Goal: Task Accomplishment & Management: Manage account settings

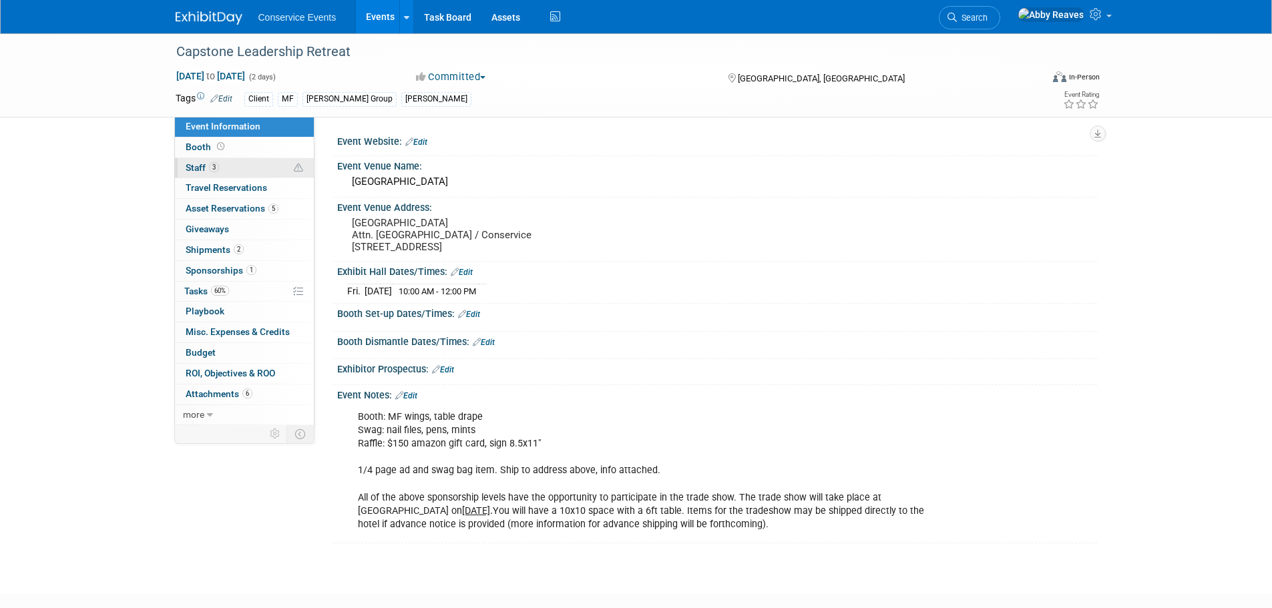
click at [245, 170] on link "3 Staff 3" at bounding box center [244, 168] width 139 height 20
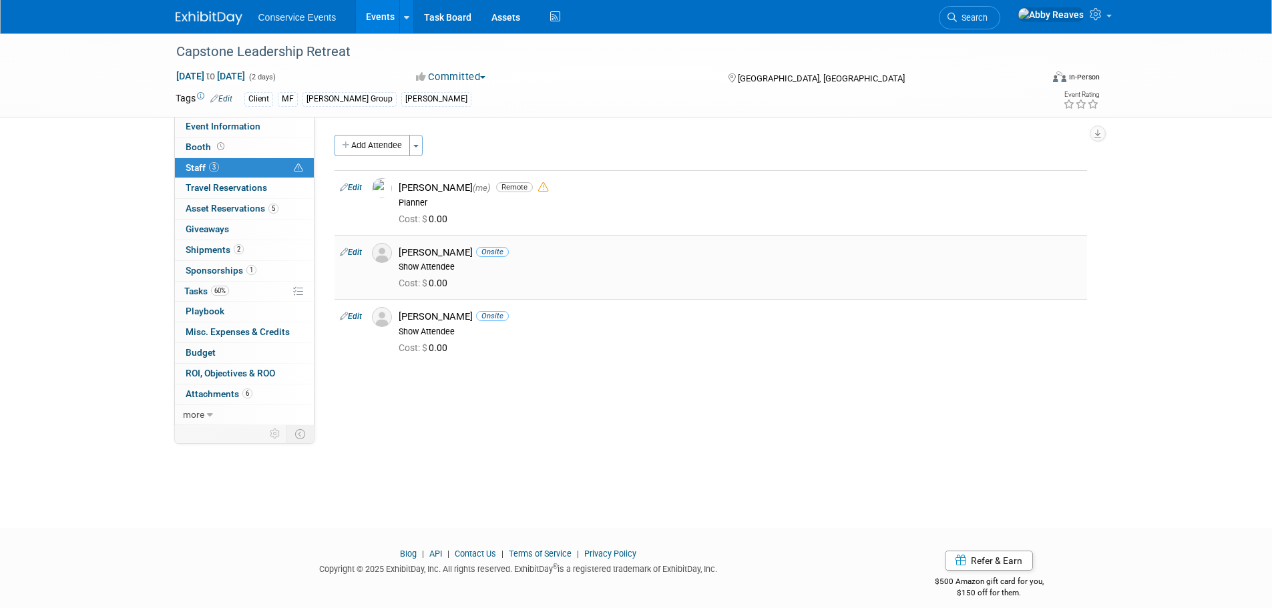
click at [360, 255] on link "Edit" at bounding box center [351, 252] width 22 height 9
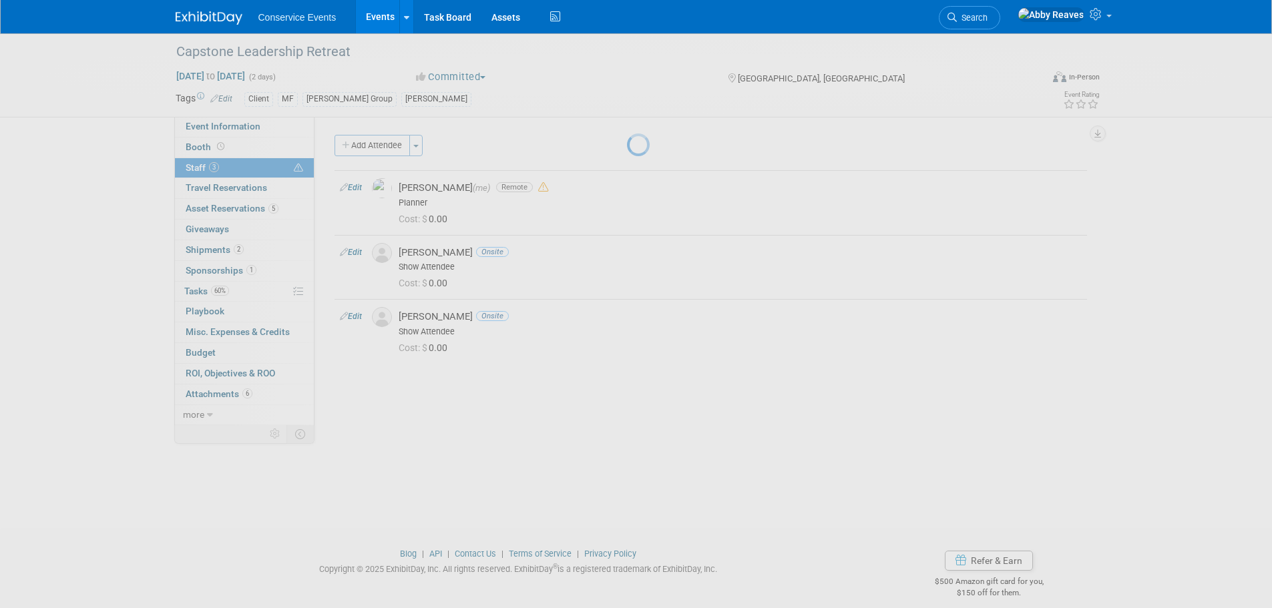
select select "91bd2d1d-a4fb-43a2-a9c1-40f6279cca22"
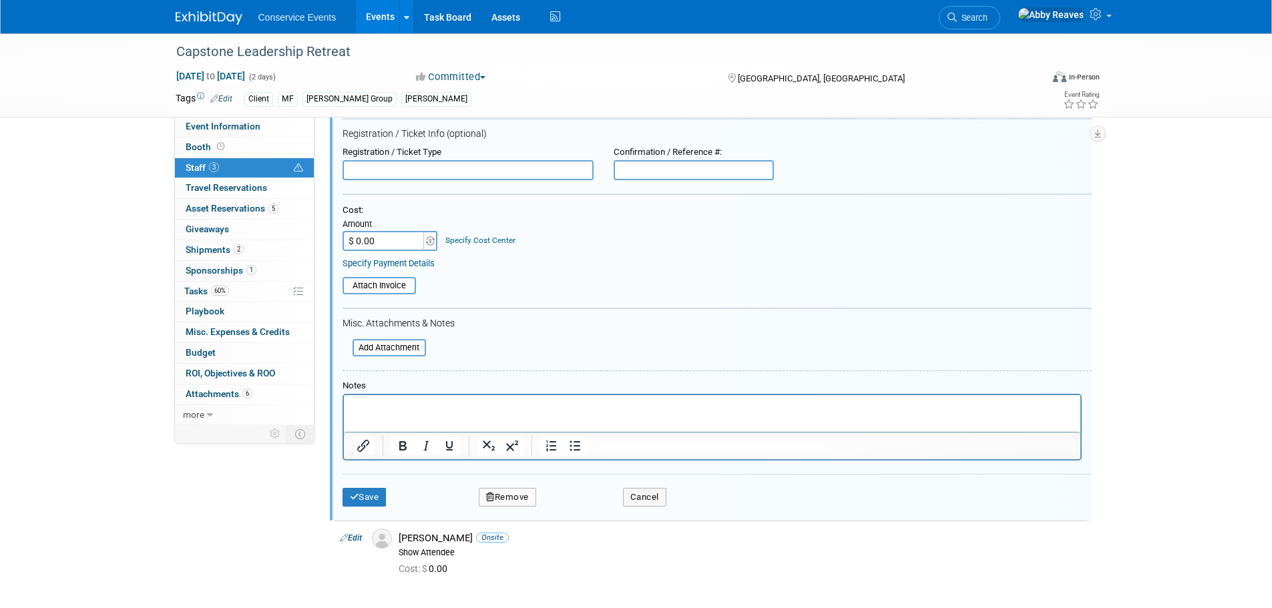
scroll to position [83, 0]
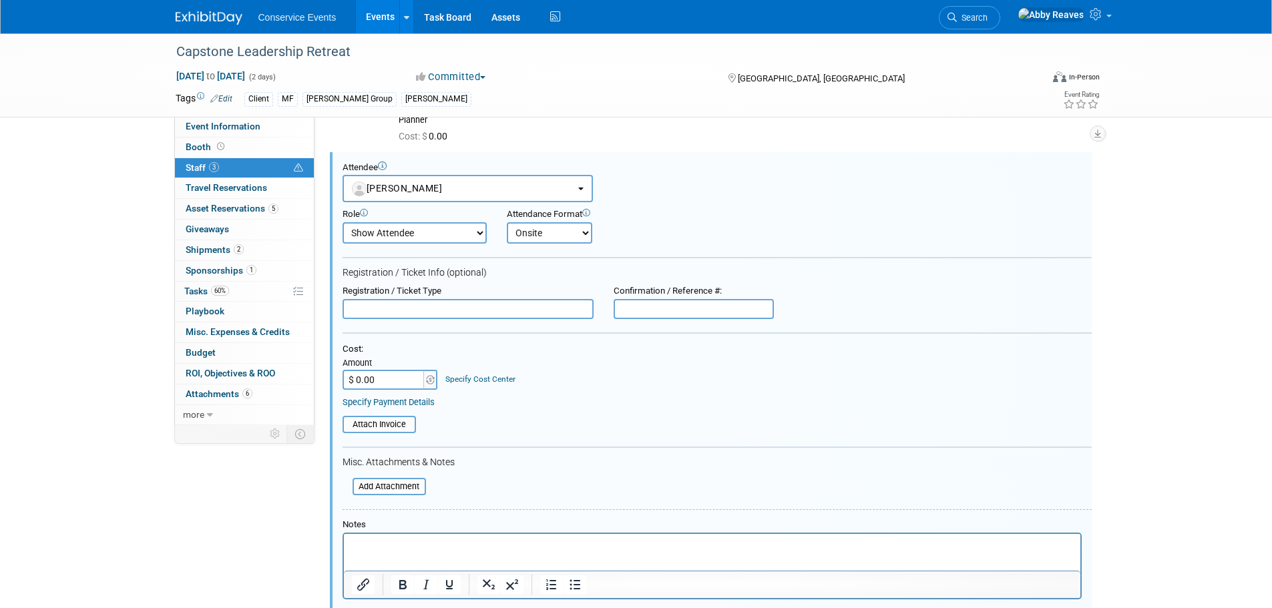
click at [556, 235] on select "Onsite Remote" at bounding box center [549, 232] width 85 height 21
select select "2"
click at [507, 222] on select "Onsite Remote" at bounding box center [549, 232] width 85 height 21
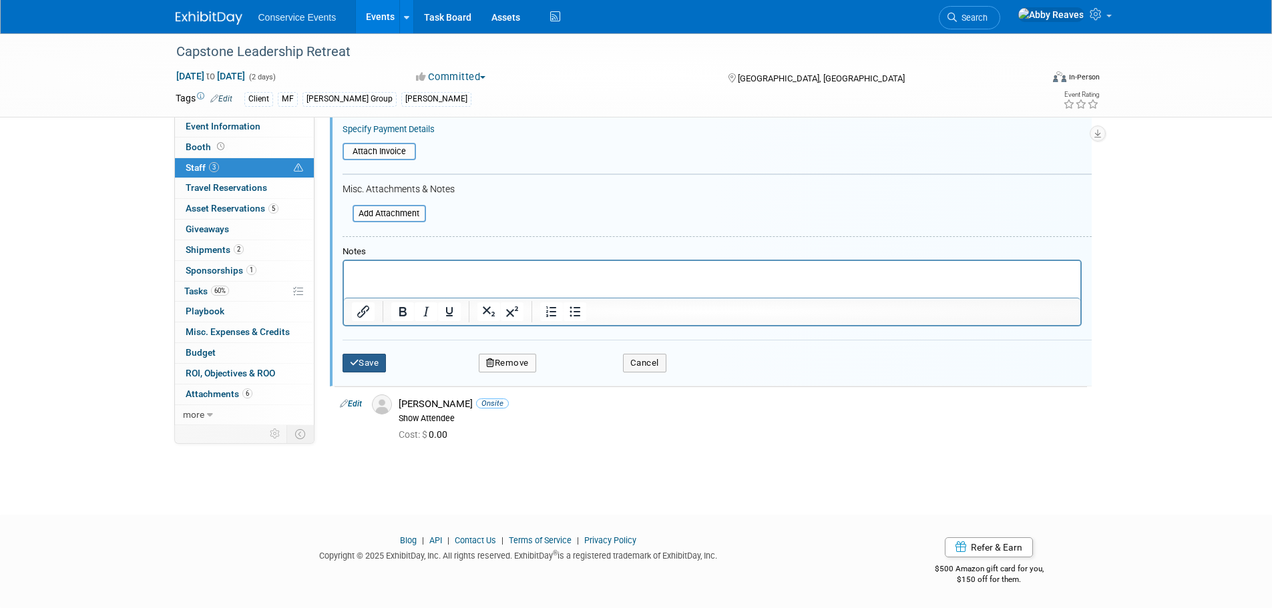
drag, startPoint x: 369, startPoint y: 369, endPoint x: 419, endPoint y: 353, distance: 52.4
click at [369, 368] on button "Save" at bounding box center [365, 363] width 44 height 19
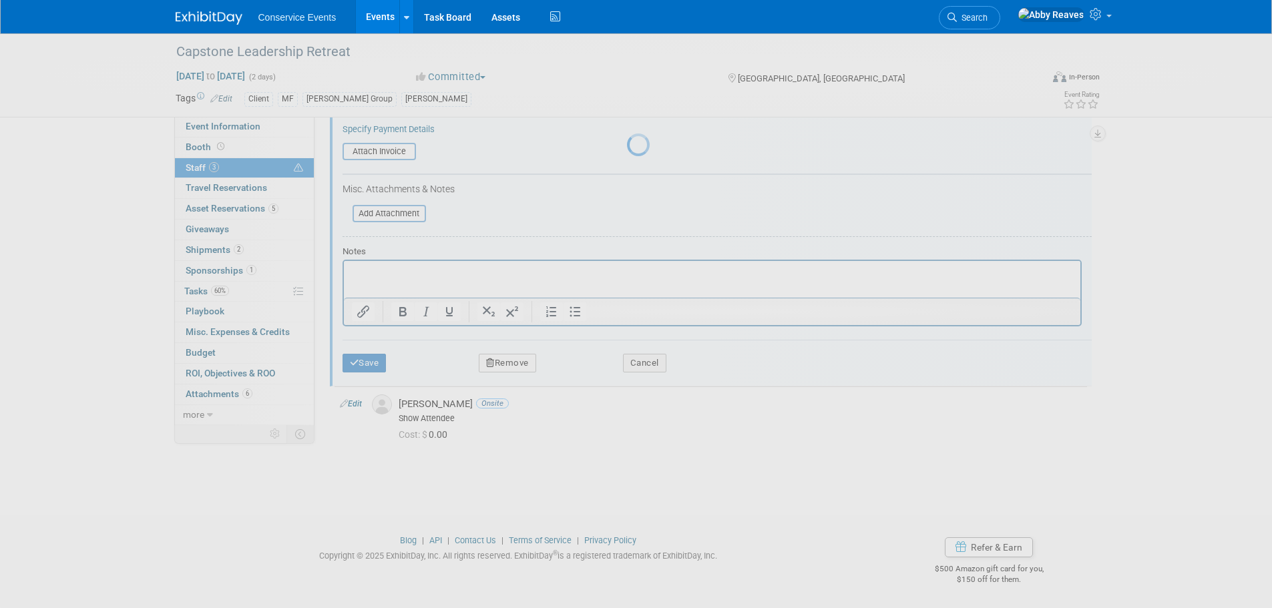
scroll to position [13, 0]
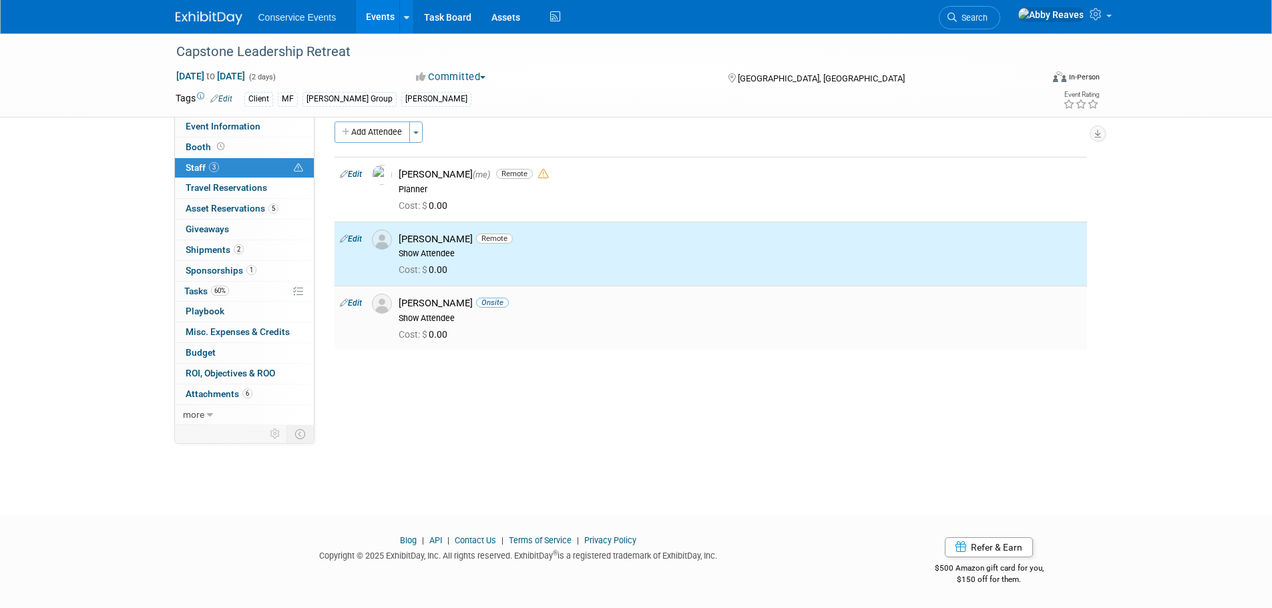
click at [351, 299] on link "Edit" at bounding box center [351, 303] width 22 height 9
select select "a760bdaf-4a35-43fd-b4af-245d6b83ad4b"
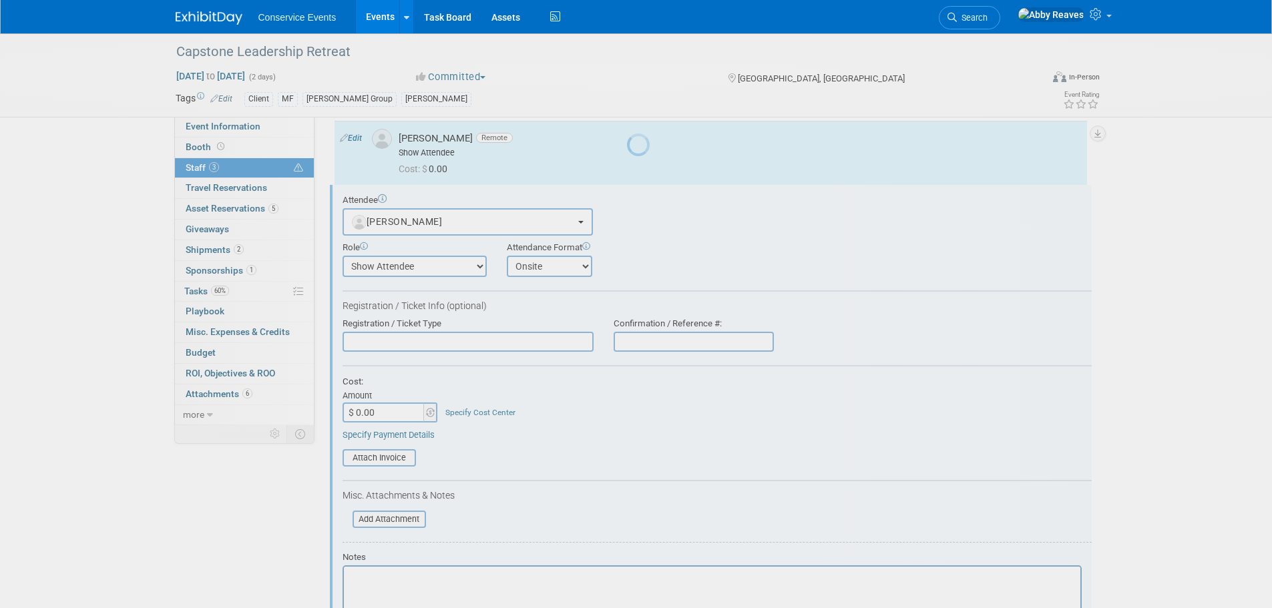
scroll to position [148, 0]
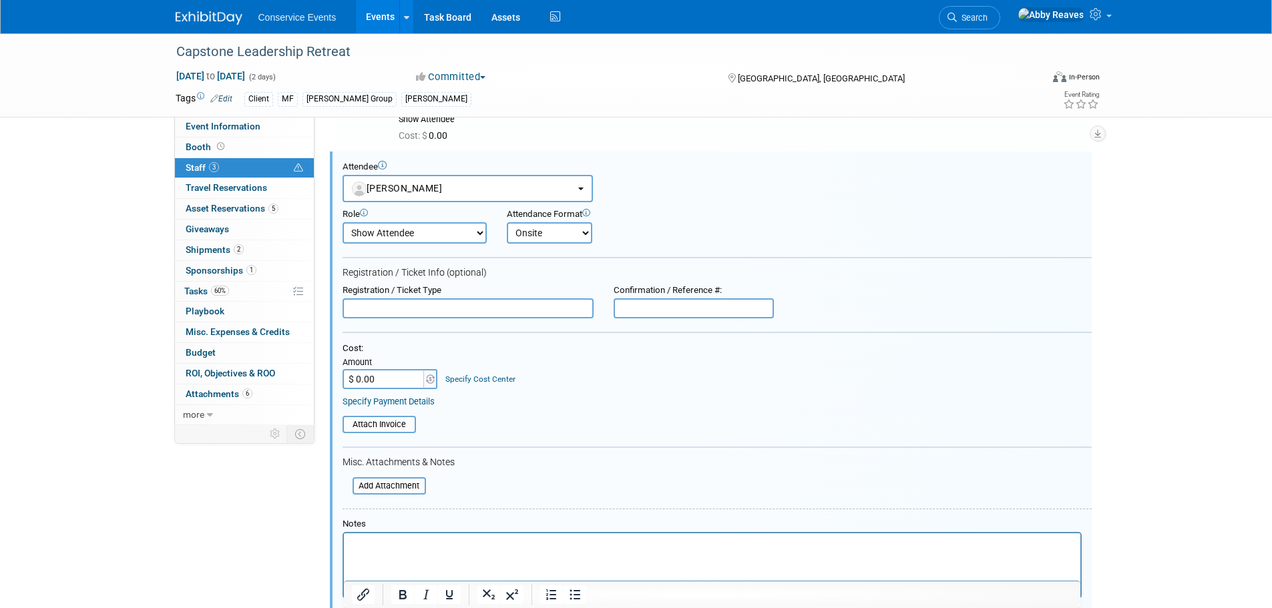
click at [569, 224] on select "Onsite Remote" at bounding box center [549, 232] width 85 height 21
select select "2"
click at [507, 222] on select "Onsite Remote" at bounding box center [549, 232] width 85 height 21
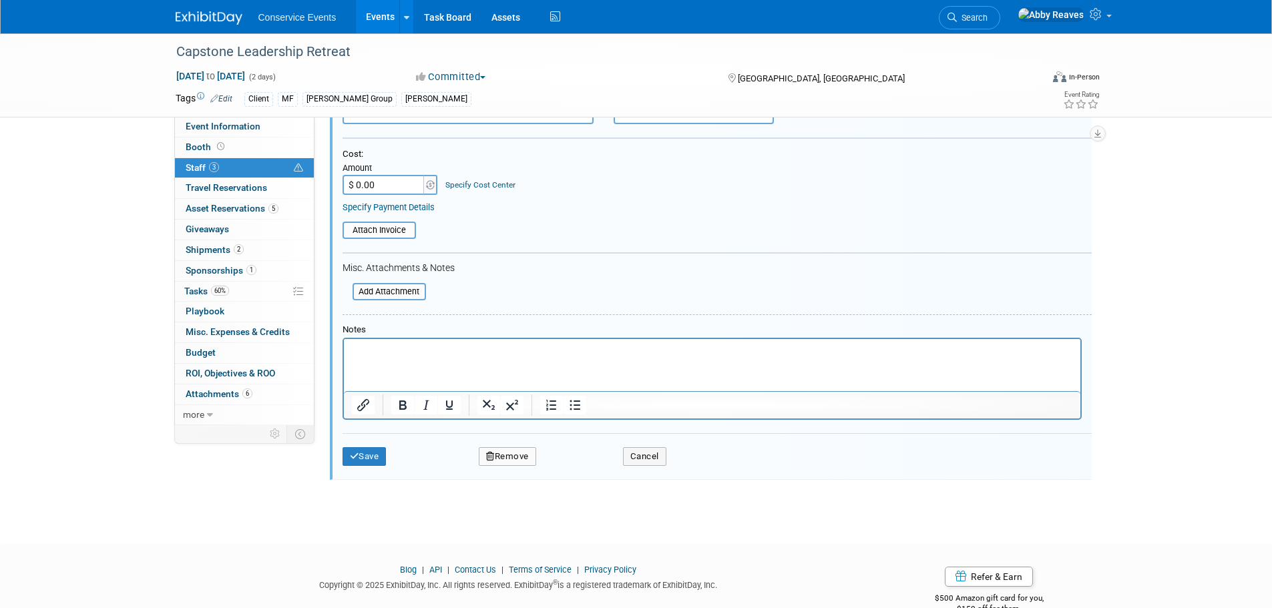
scroll to position [372, 0]
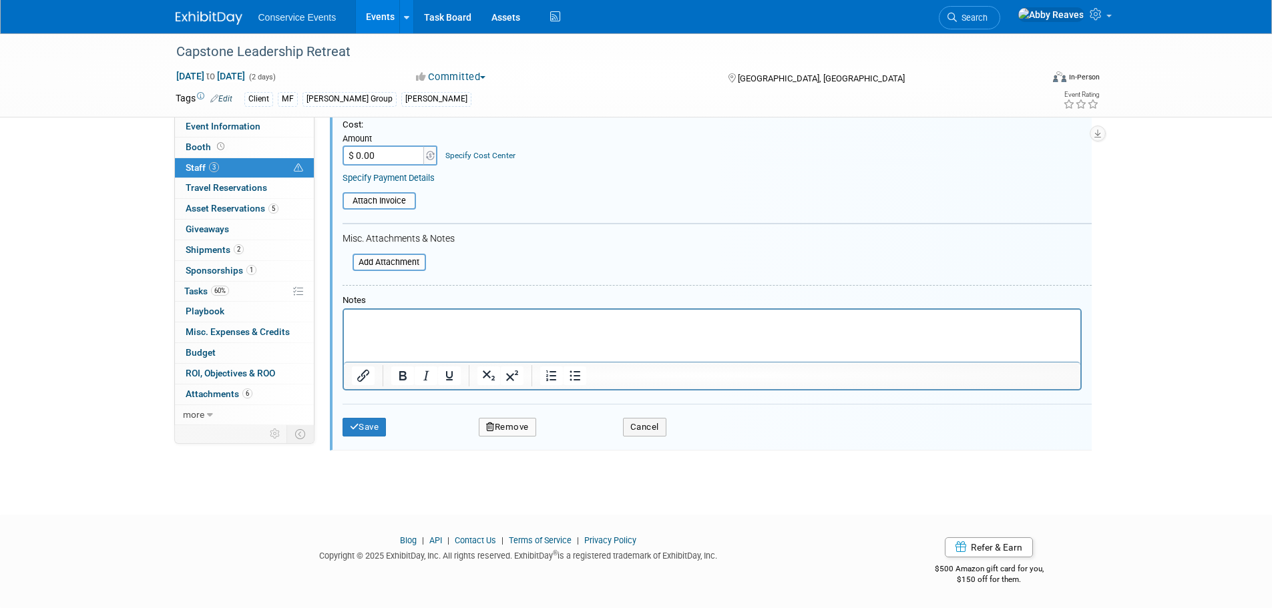
click at [365, 437] on div "Save Remove Cancel" at bounding box center [717, 425] width 749 height 43
click at [373, 407] on div "Save Remove Cancel" at bounding box center [717, 425] width 749 height 43
click at [372, 417] on div "Save Remove Cancel" at bounding box center [717, 425] width 749 height 43
click at [371, 420] on button "Save" at bounding box center [365, 427] width 44 height 19
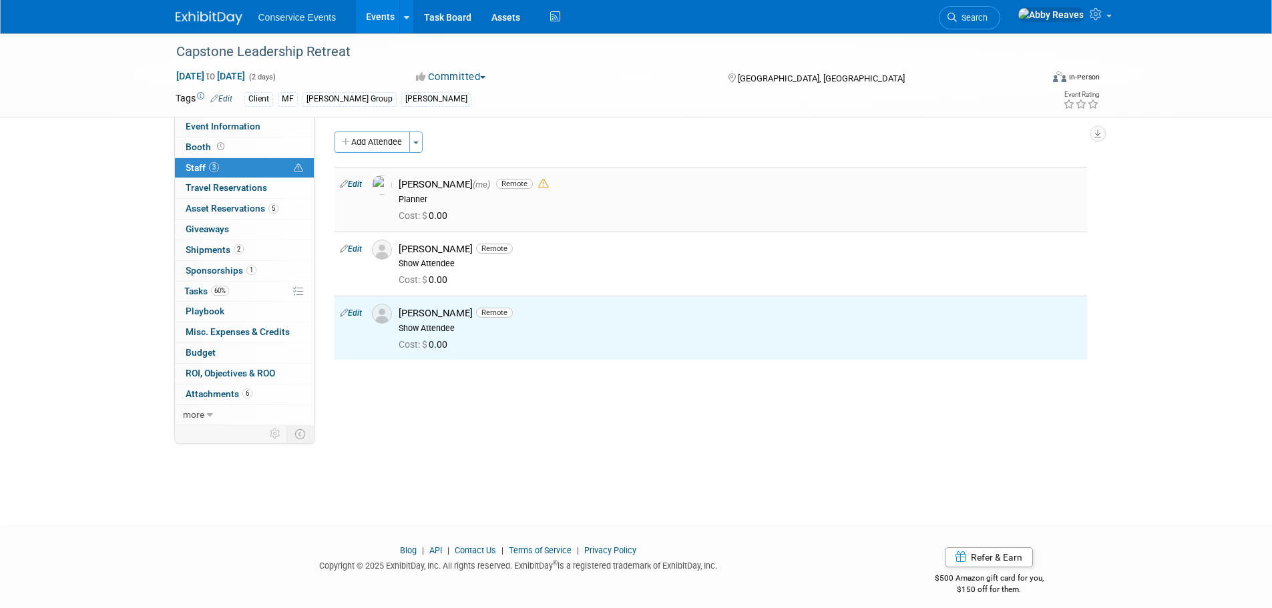
scroll to position [0, 0]
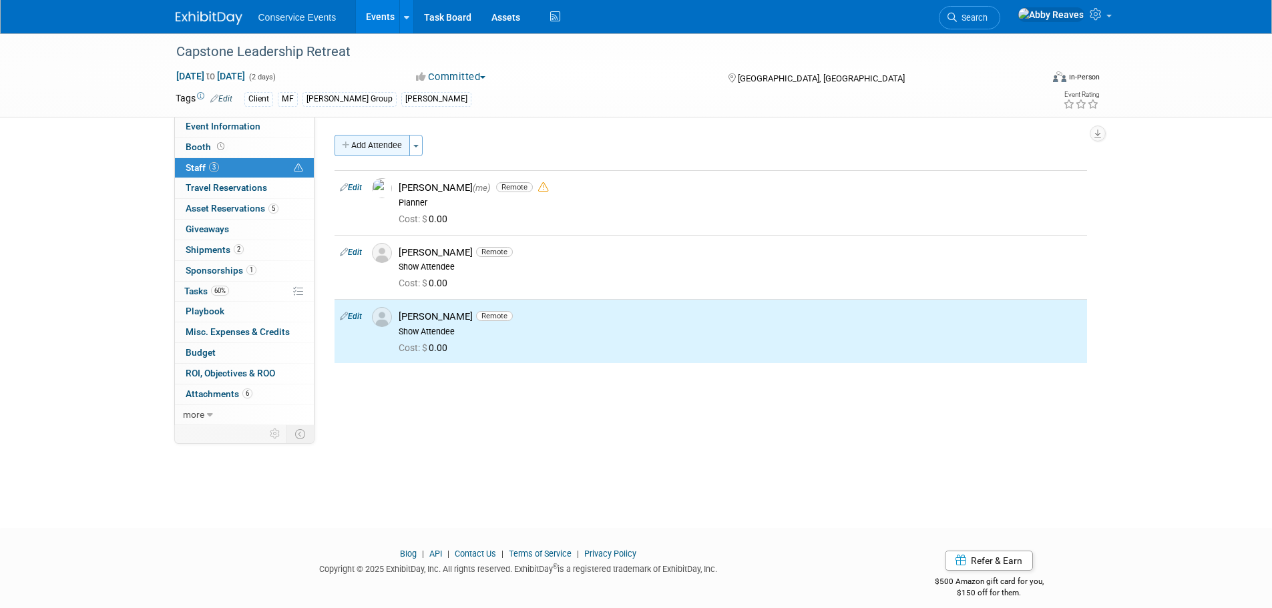
click at [335, 150] on button "Add Attendee" at bounding box center [372, 145] width 75 height 21
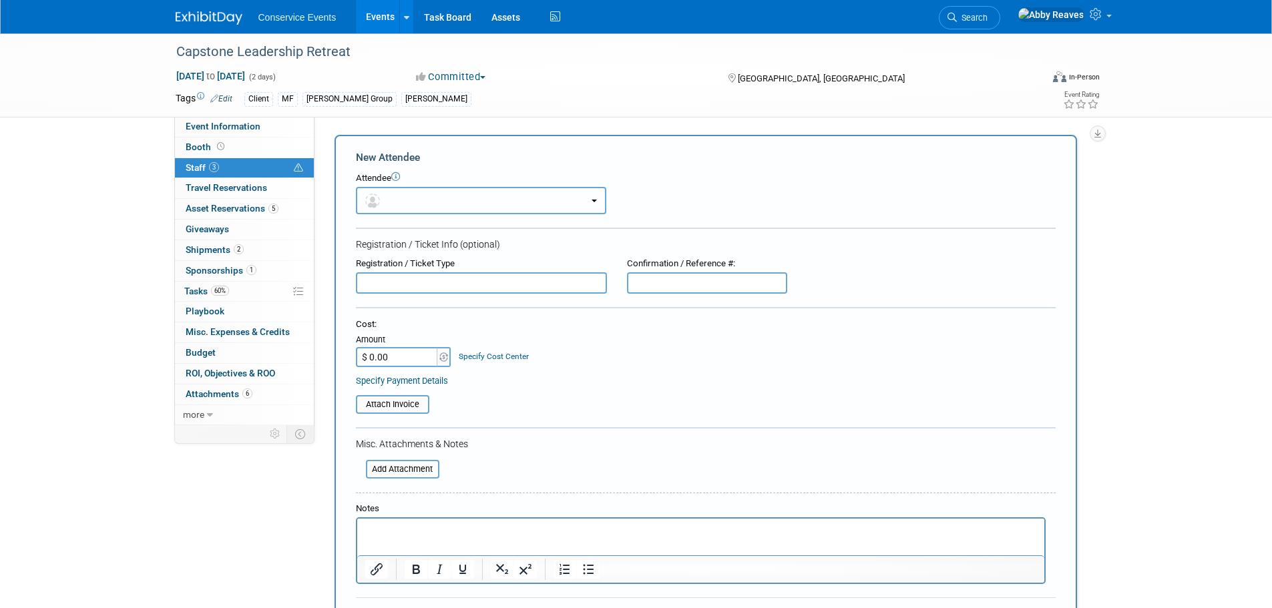
click at [388, 199] on button "button" at bounding box center [481, 200] width 250 height 27
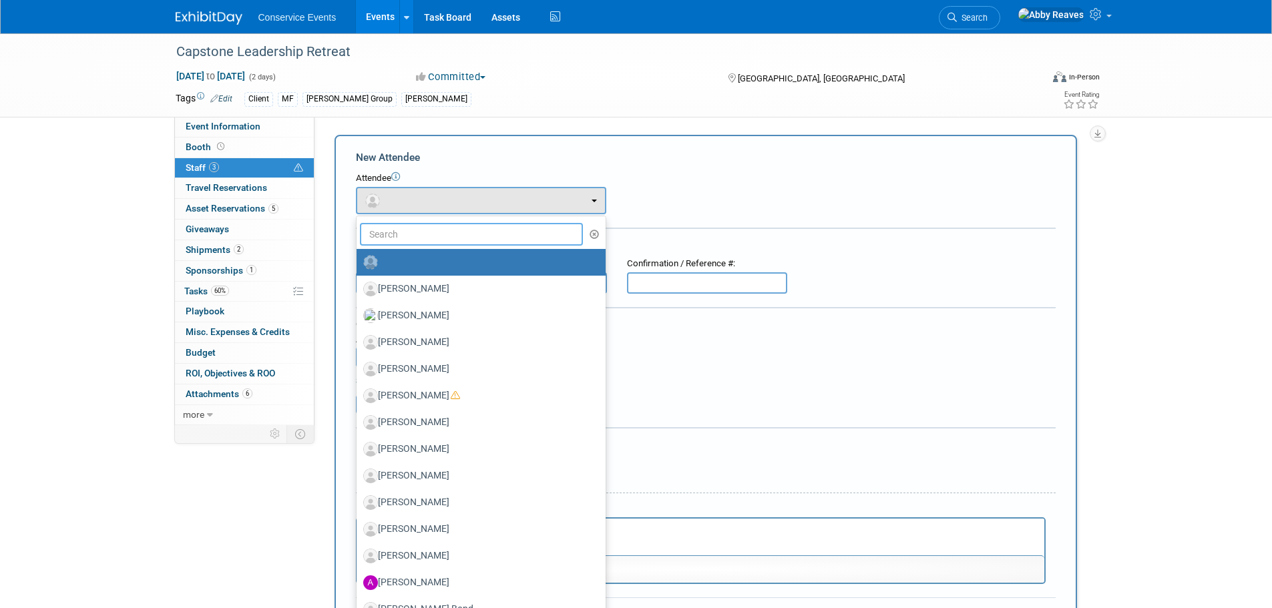
click at [403, 235] on input "text" at bounding box center [472, 234] width 224 height 23
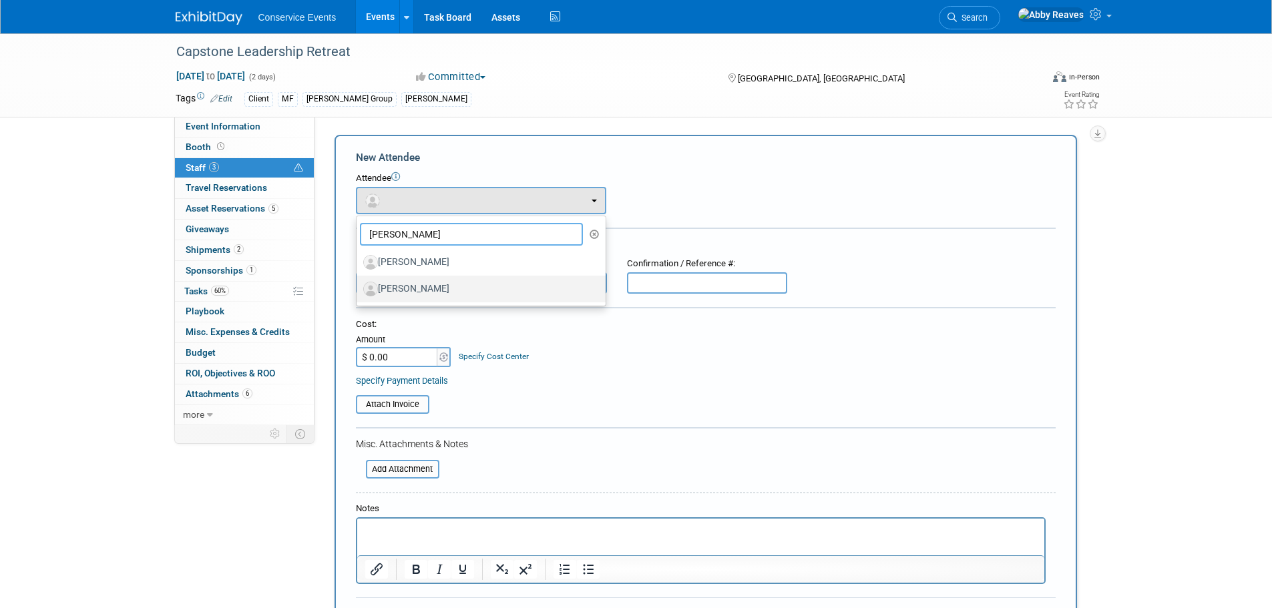
type input "[PERSON_NAME]"
click at [434, 277] on link "[PERSON_NAME]" at bounding box center [481, 289] width 249 height 27
click at [489, 292] on label "[PERSON_NAME]" at bounding box center [477, 289] width 229 height 21
click at [359, 292] on input "[PERSON_NAME]" at bounding box center [354, 287] width 9 height 9
select select "e4825f68-050a-4245-a892-144191762d05"
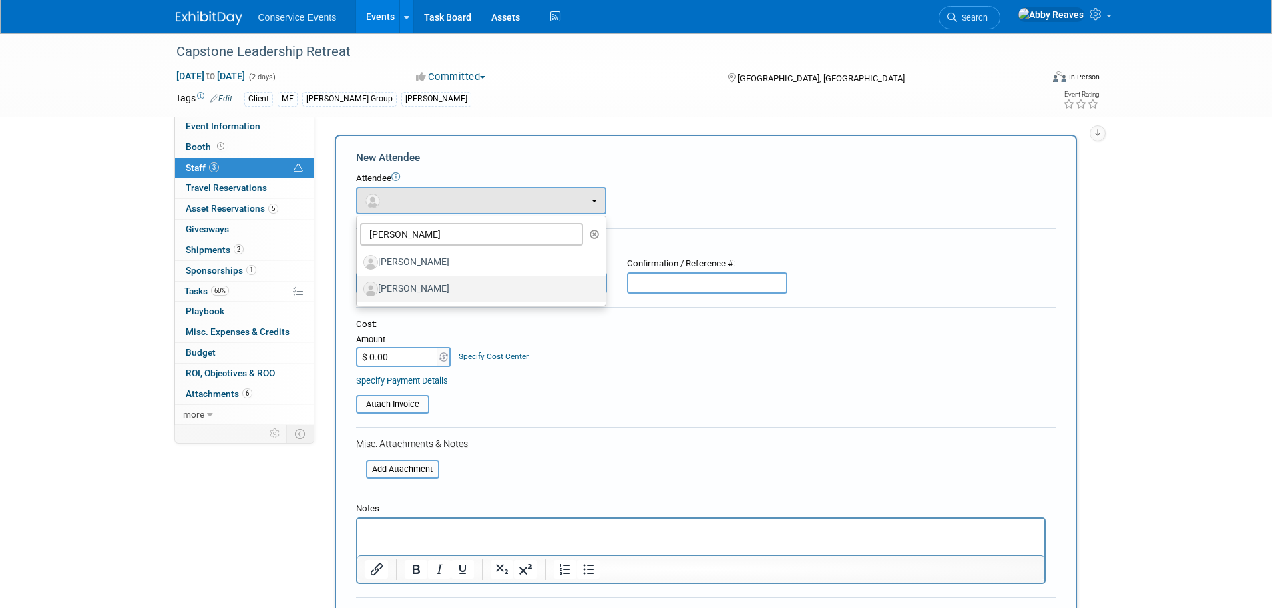
select select "4"
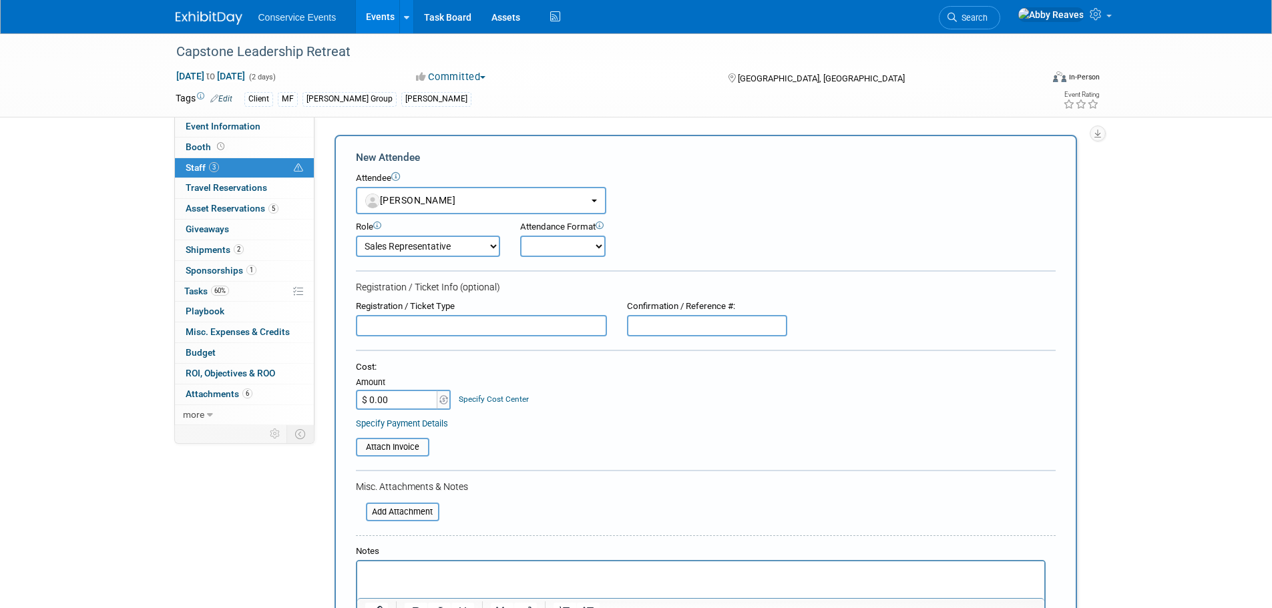
click at [566, 250] on select "Onsite Remote" at bounding box center [562, 246] width 85 height 21
select select "1"
click at [520, 236] on select "Onsite Remote" at bounding box center [562, 246] width 85 height 21
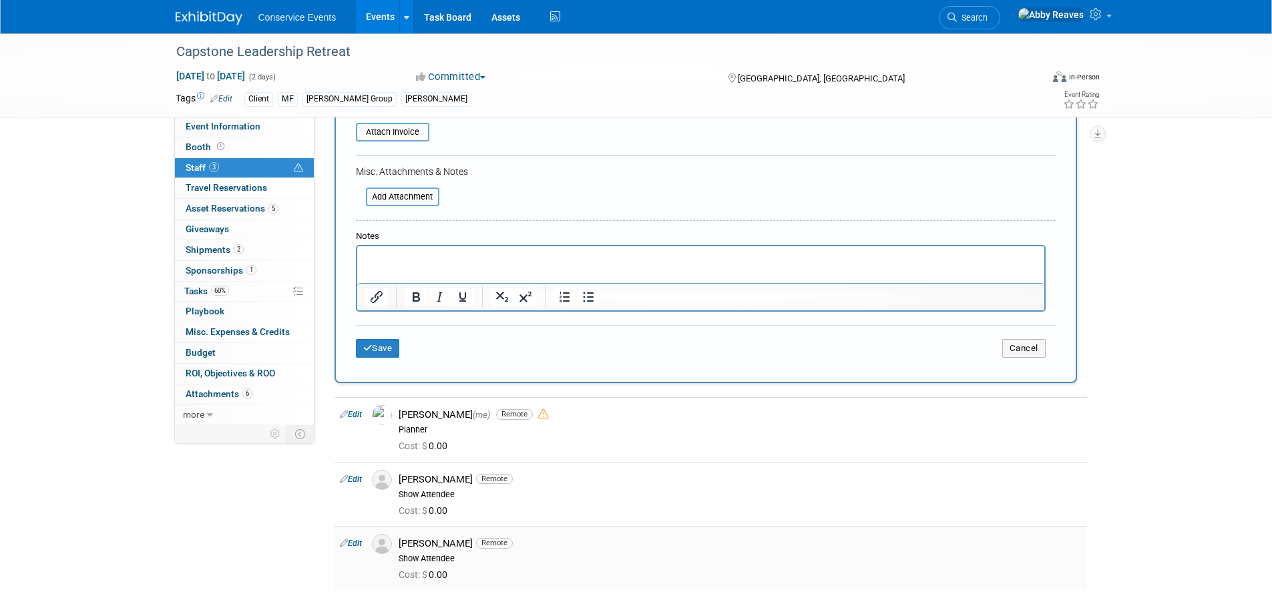
scroll to position [401, 0]
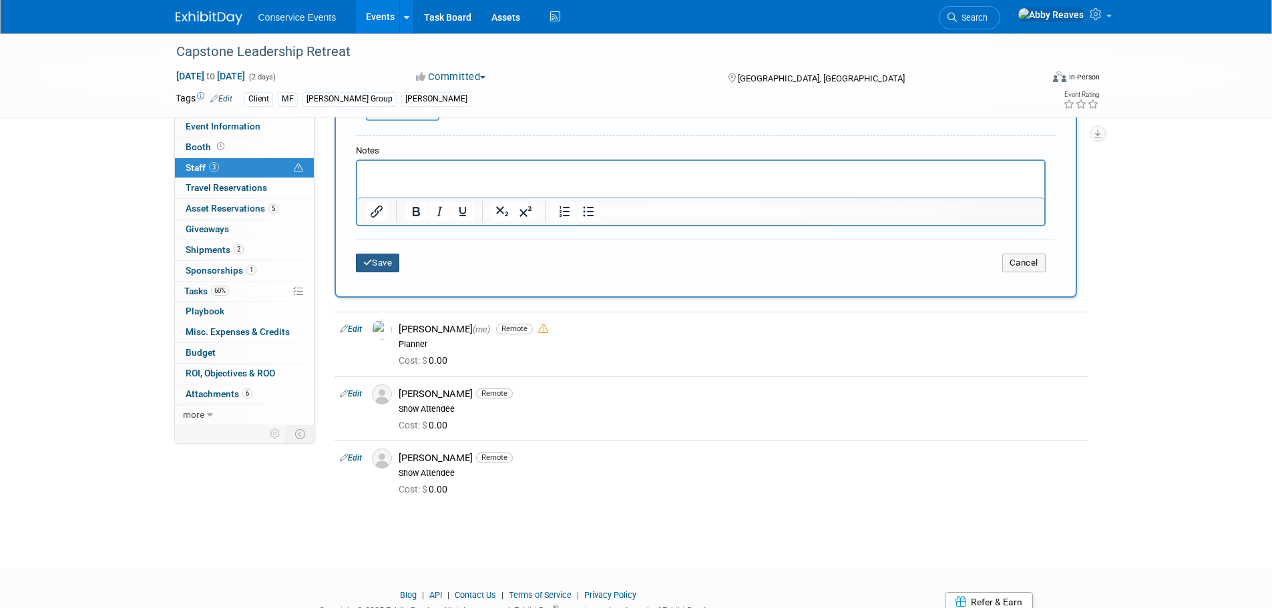
click at [367, 264] on icon "submit" at bounding box center [367, 262] width 9 height 9
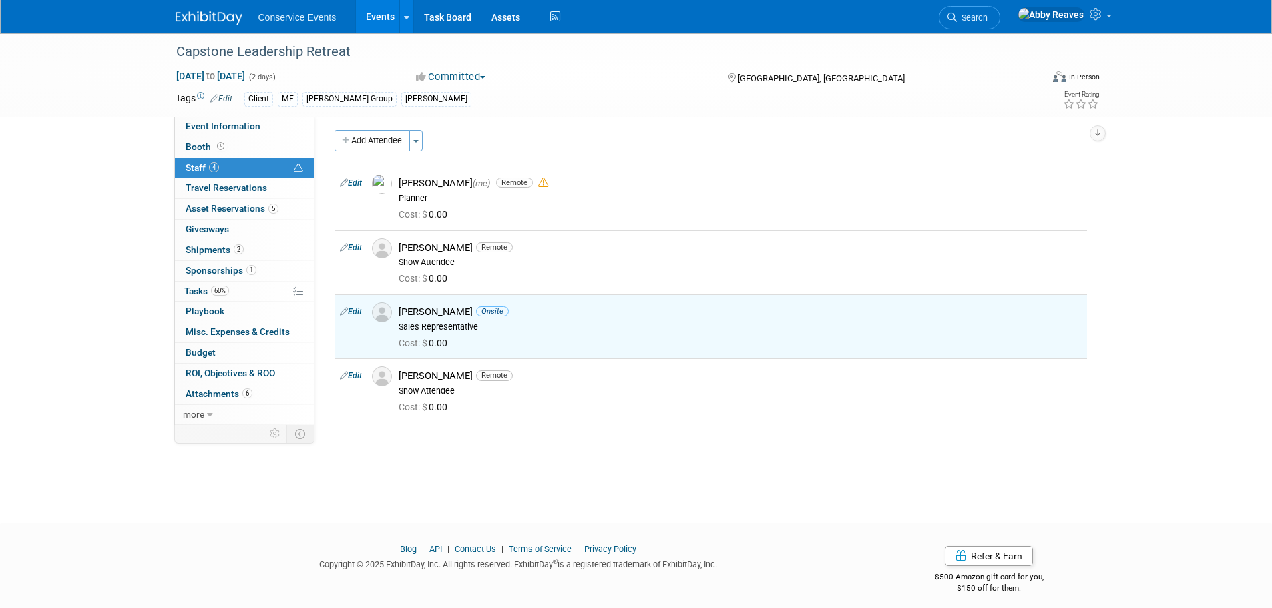
scroll to position [0, 0]
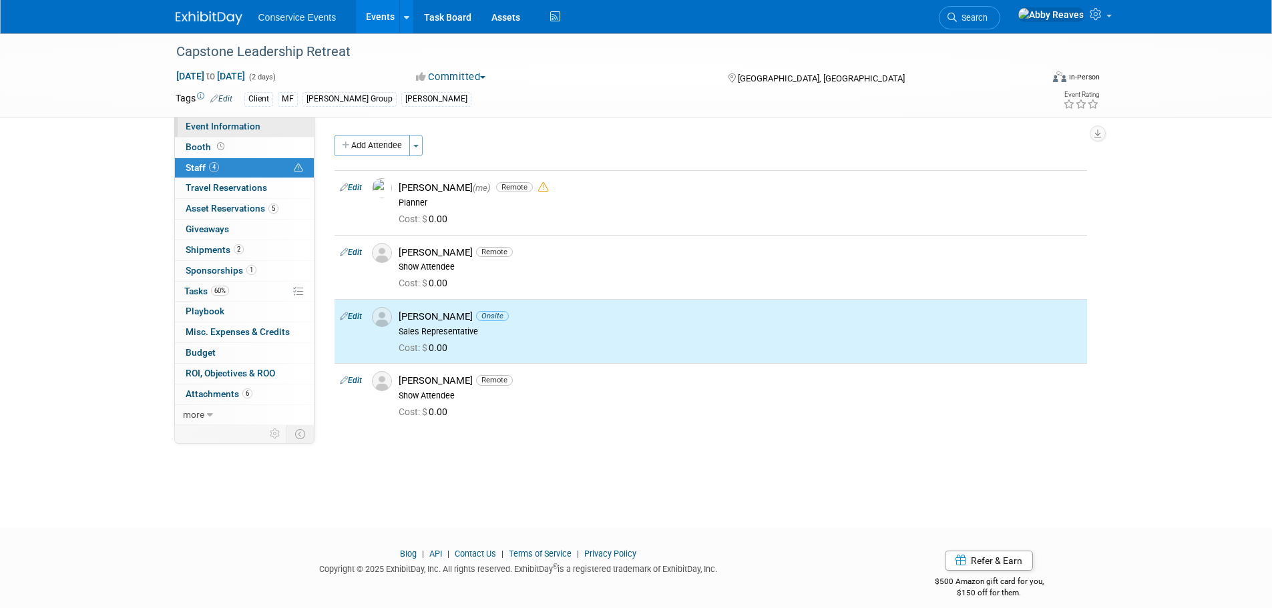
click at [262, 130] on link "Event Information" at bounding box center [244, 127] width 139 height 20
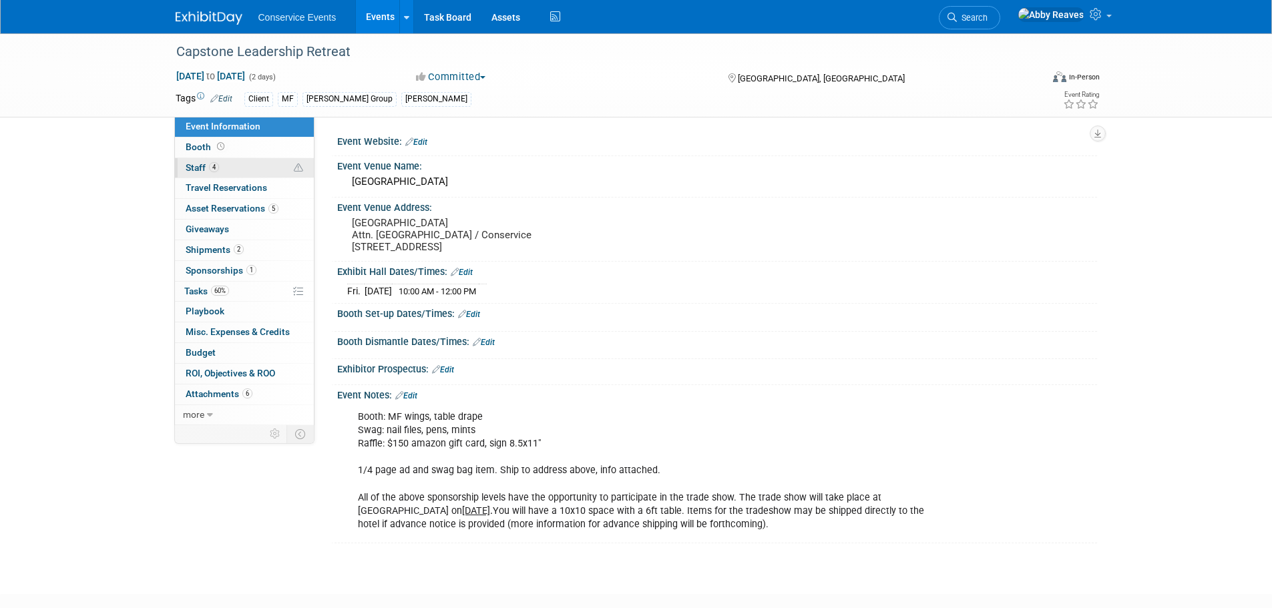
drag, startPoint x: 258, startPoint y: 168, endPoint x: 258, endPoint y: 158, distance: 9.4
click at [258, 168] on link "4 Staff 4" at bounding box center [244, 168] width 139 height 20
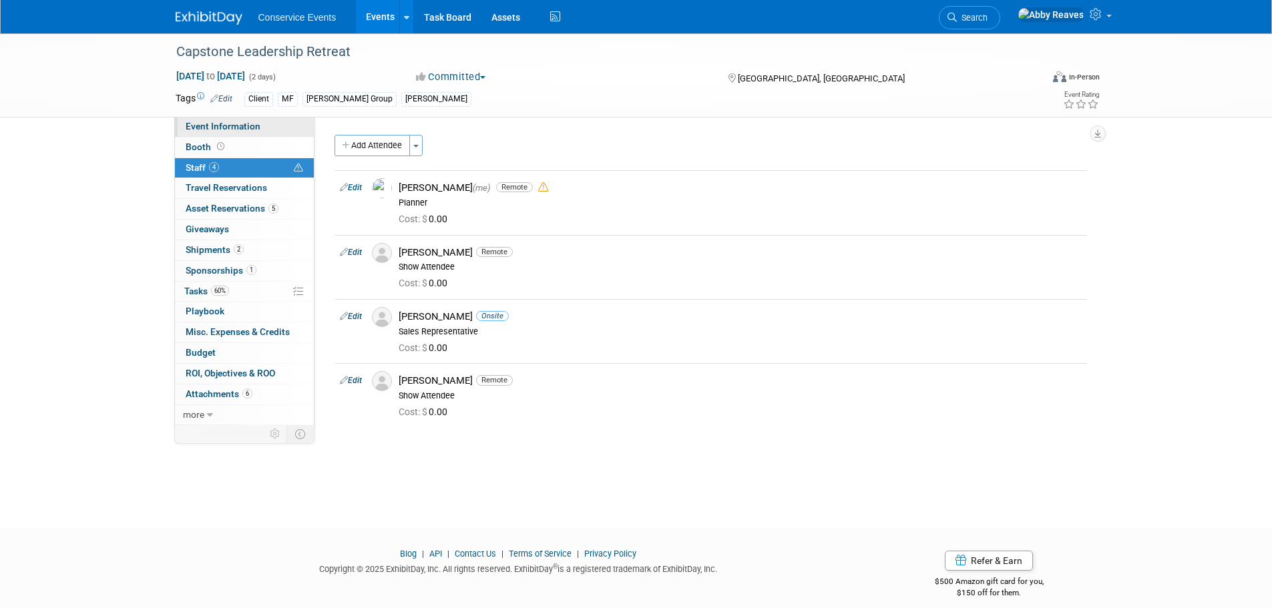
click at [255, 122] on span "Event Information" at bounding box center [223, 126] width 75 height 11
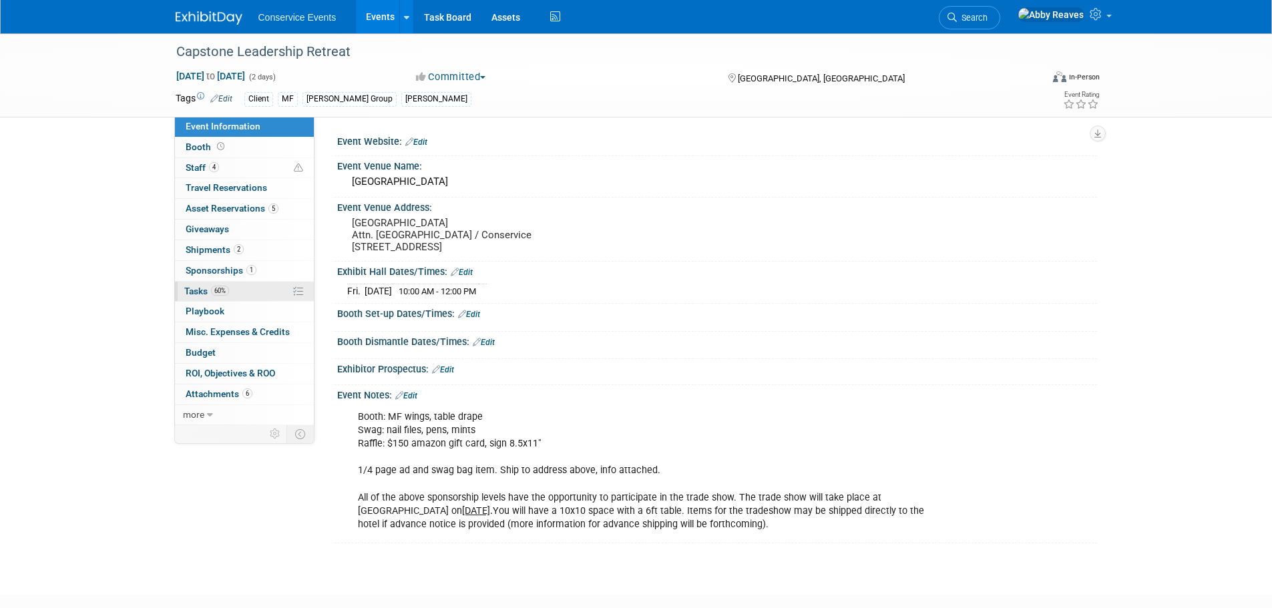
click at [236, 288] on link "60% Tasks 60%" at bounding box center [244, 292] width 139 height 20
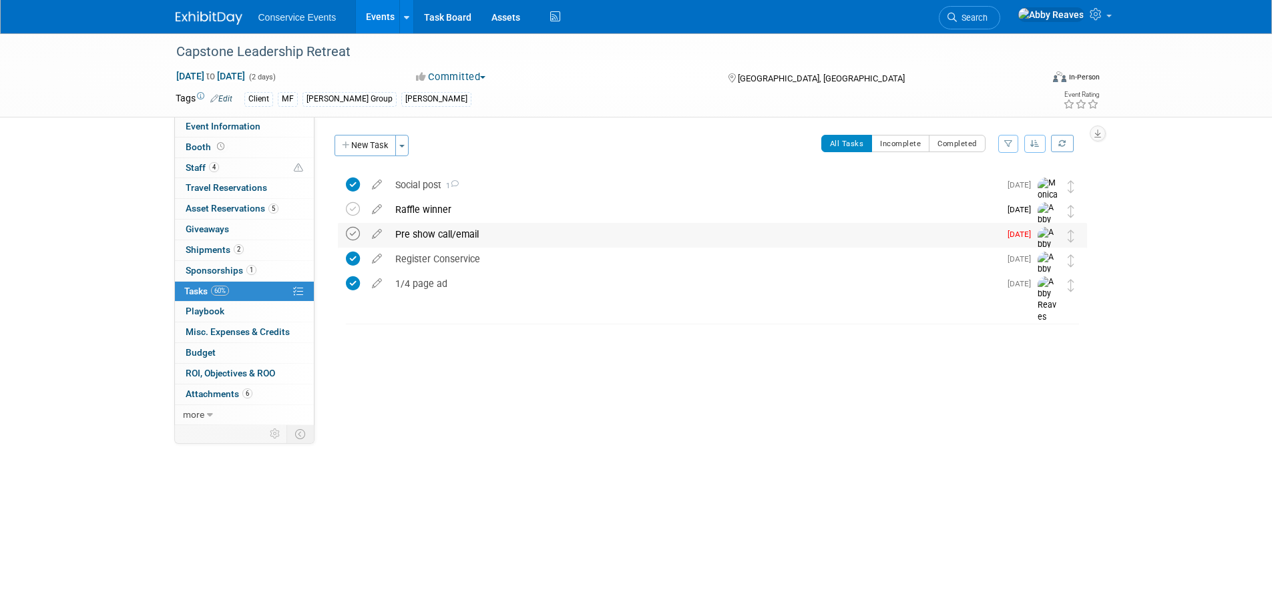
click at [350, 233] on icon at bounding box center [353, 234] width 14 height 14
click at [291, 123] on link "Event Information" at bounding box center [244, 127] width 139 height 20
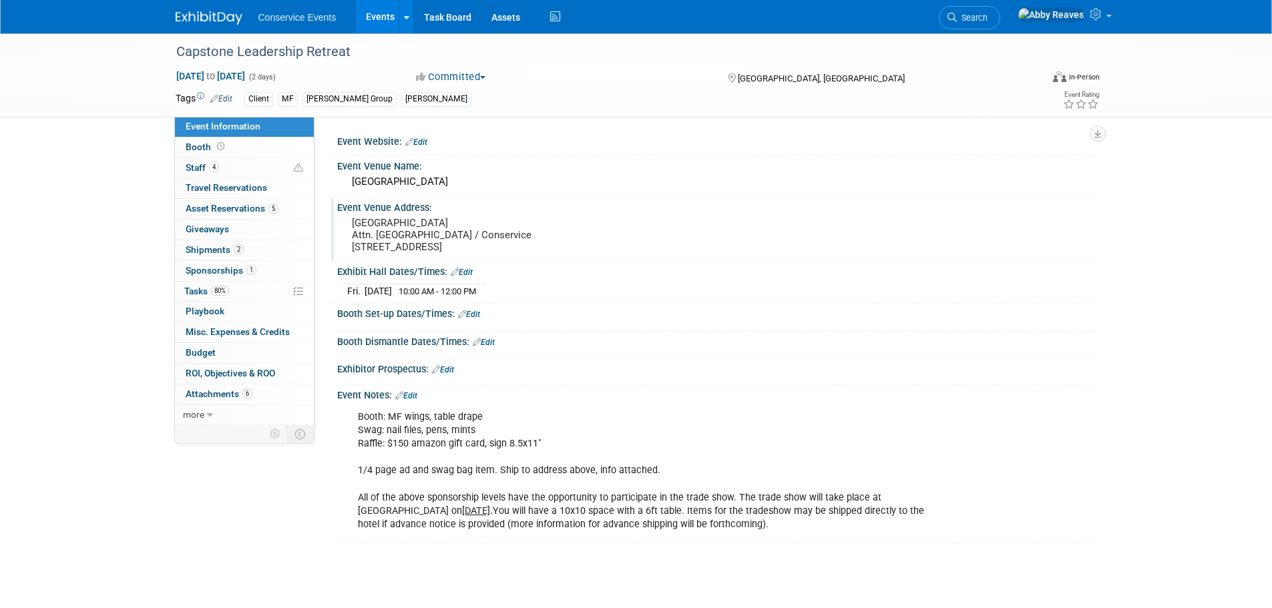
click at [488, 222] on pre "[GEOGRAPHIC_DATA] Attn. [GEOGRAPHIC_DATA] / Conservice [STREET_ADDRESS]" at bounding box center [495, 235] width 287 height 36
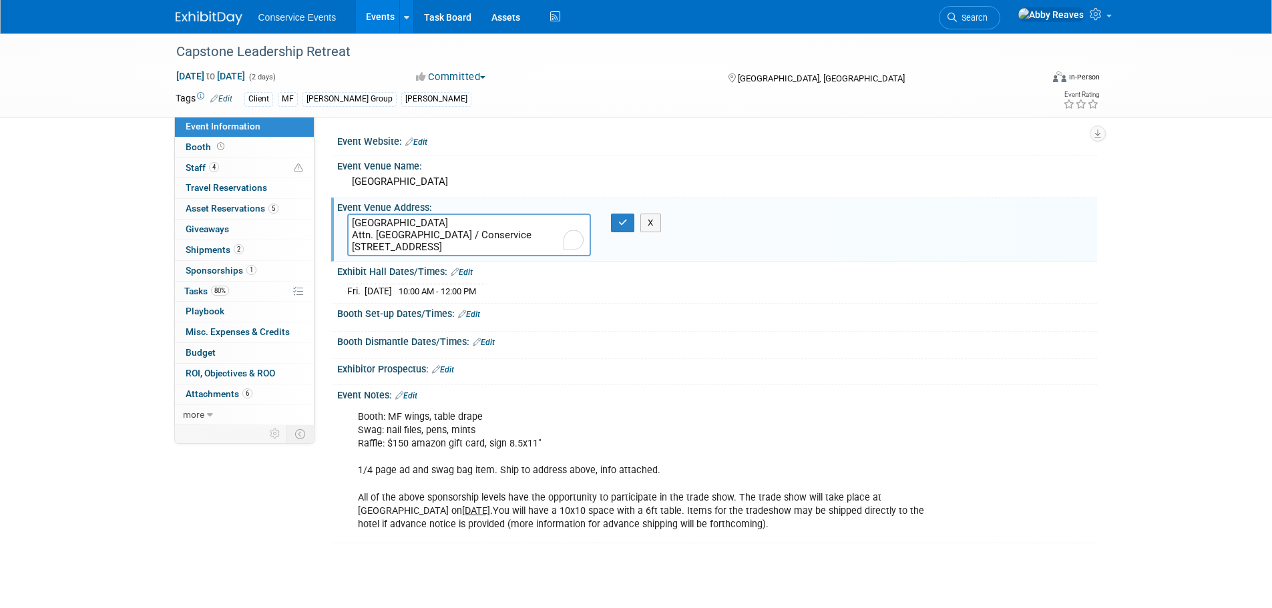
drag, startPoint x: 530, startPoint y: 243, endPoint x: 328, endPoint y: 220, distance: 203.1
click at [328, 220] on div "Event Website: Edit Event Venue Name: [GEOGRAPHIC_DATA]" at bounding box center [706, 271] width 783 height 309
drag, startPoint x: 626, startPoint y: 219, endPoint x: 294, endPoint y: 71, distance: 364.2
click at [626, 219] on icon "button" at bounding box center [622, 222] width 9 height 9
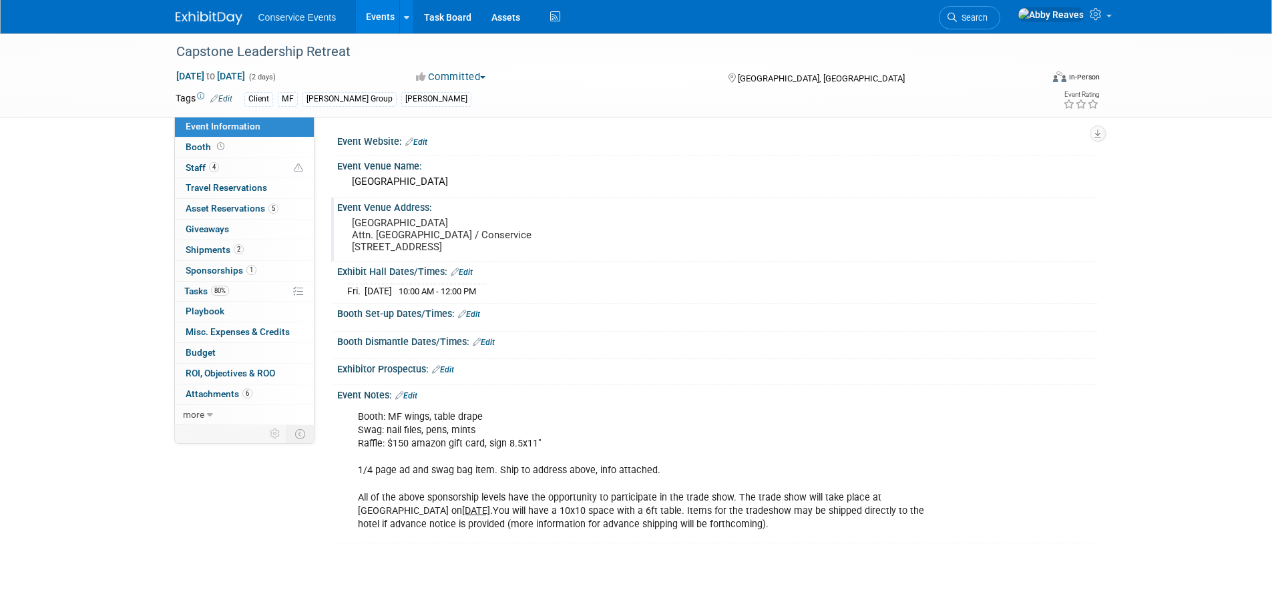
drag, startPoint x: 236, startPoint y: 254, endPoint x: 338, endPoint y: 238, distance: 102.7
click at [236, 254] on span "2" at bounding box center [239, 249] width 10 height 10
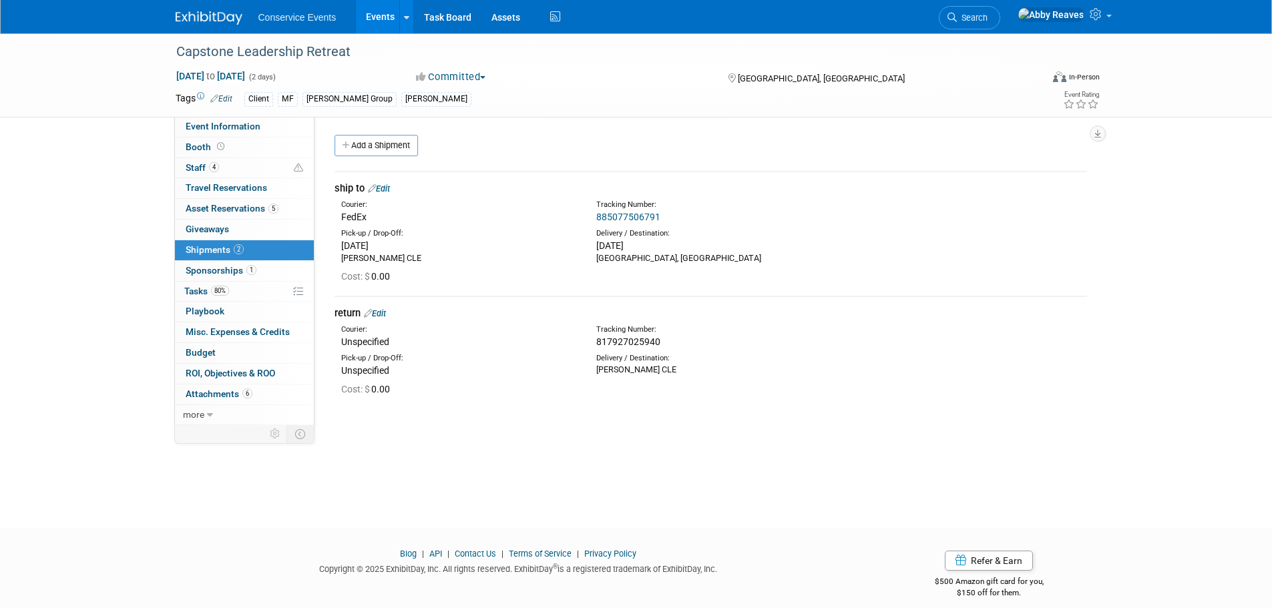
drag, startPoint x: 720, startPoint y: 227, endPoint x: 580, endPoint y: 217, distance: 140.0
click at [580, 217] on td "ship to Edit Courier: FedEx Tracking Number: 885077506791" at bounding box center [711, 234] width 753 height 124
click at [574, 218] on div "FedEx" at bounding box center [458, 216] width 235 height 13
drag, startPoint x: 666, startPoint y: 214, endPoint x: 596, endPoint y: 212, distance: 70.2
click at [596, 212] on div "885077506791" at bounding box center [745, 216] width 299 height 13
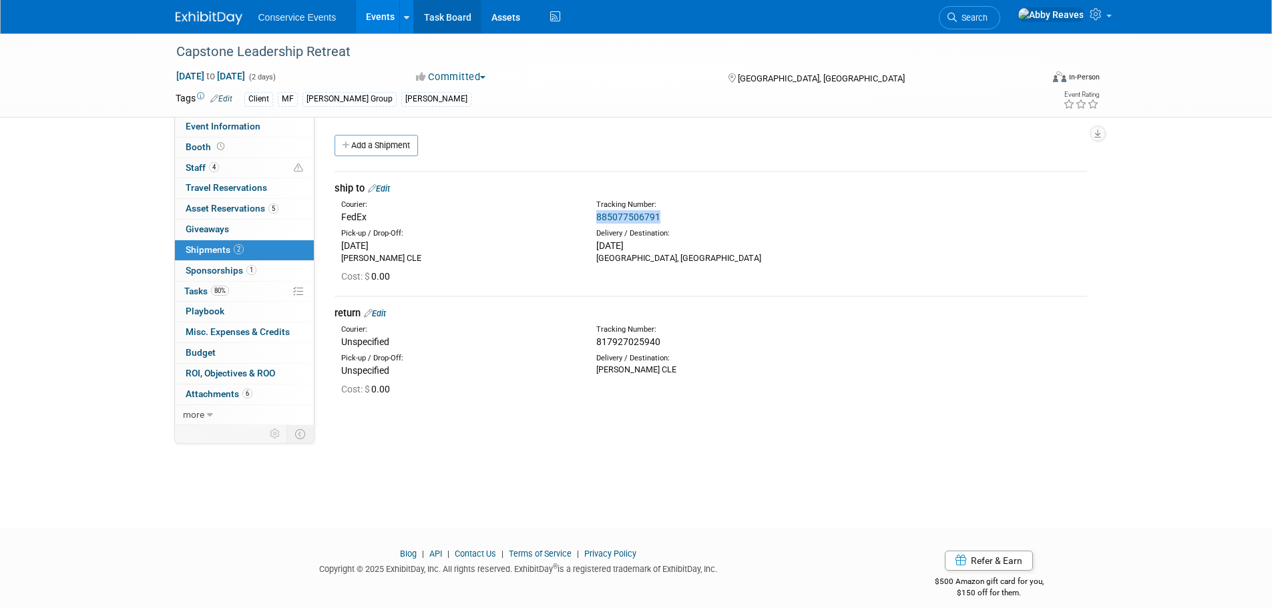
copy link "885077506791"
click at [260, 117] on div "Capstone Leadership Retreat [DATE] to [DATE] (2 days) [DATE] to [DATE] Committe…" at bounding box center [637, 74] width 942 height 83
click at [255, 124] on span "Event Information" at bounding box center [223, 126] width 75 height 11
